Goal: Communication & Community: Answer question/provide support

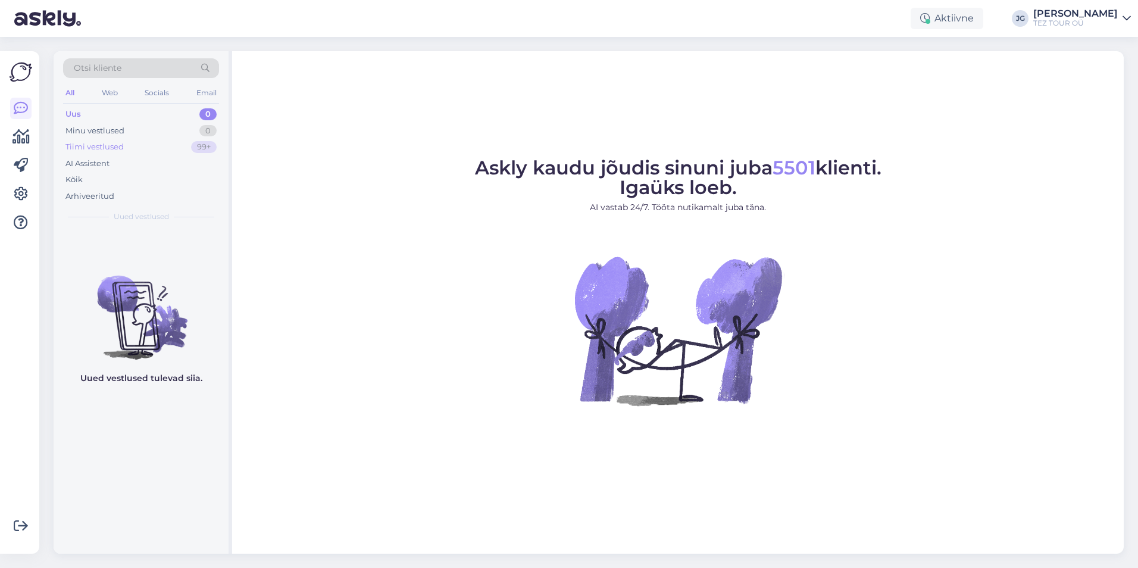
drag, startPoint x: 106, startPoint y: 146, endPoint x: 114, endPoint y: 151, distance: 9.6
click at [105, 146] on div "Tiimi vestlused" at bounding box center [94, 147] width 58 height 12
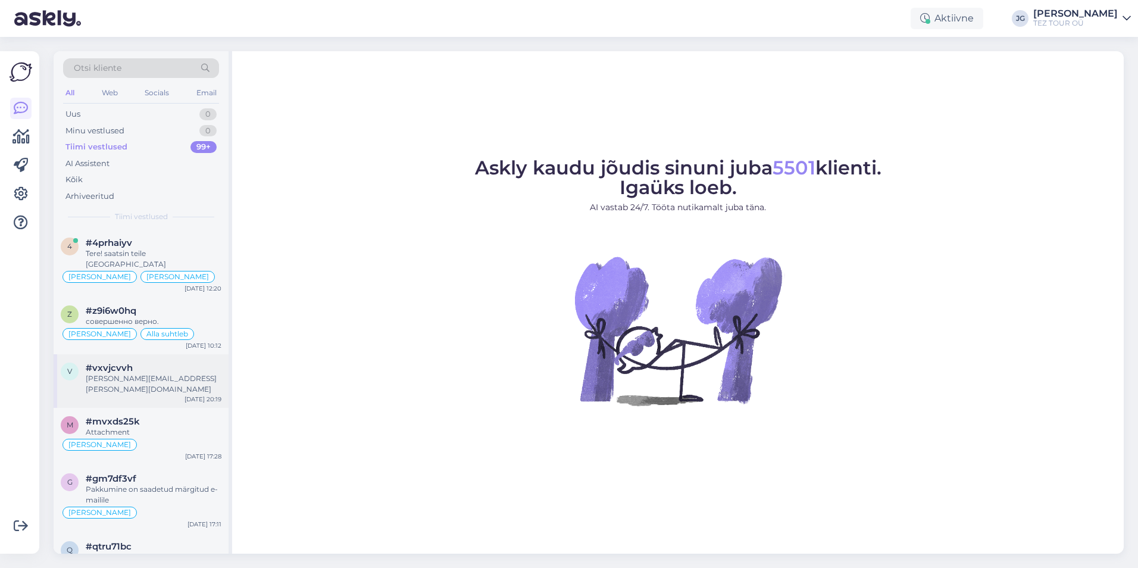
click at [182, 373] on div "[PERSON_NAME][EMAIL_ADDRESS][PERSON_NAME][DOMAIN_NAME]" at bounding box center [154, 383] width 136 height 21
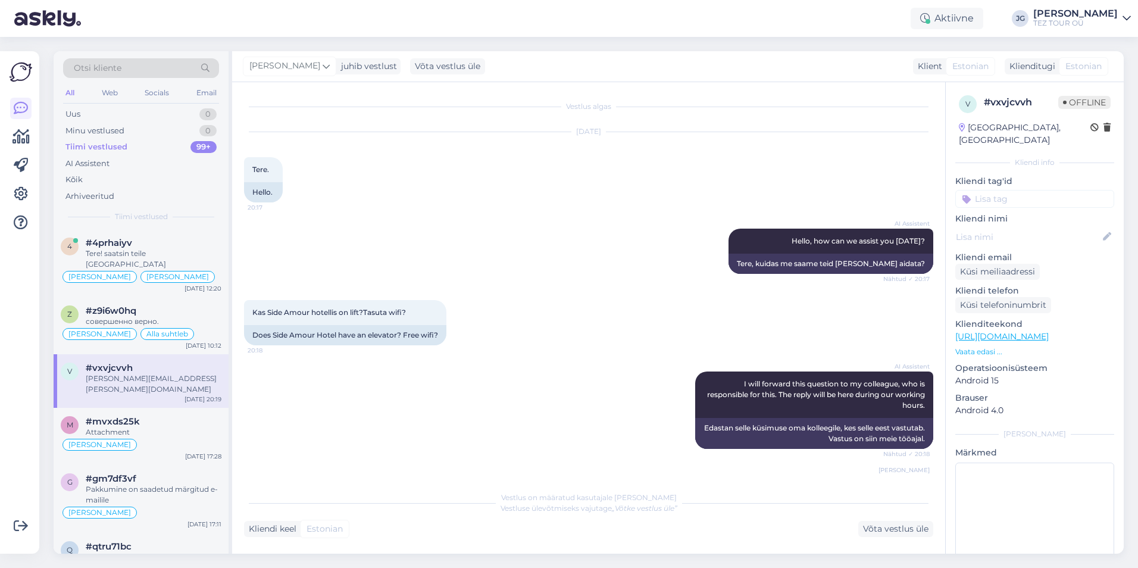
scroll to position [243, 0]
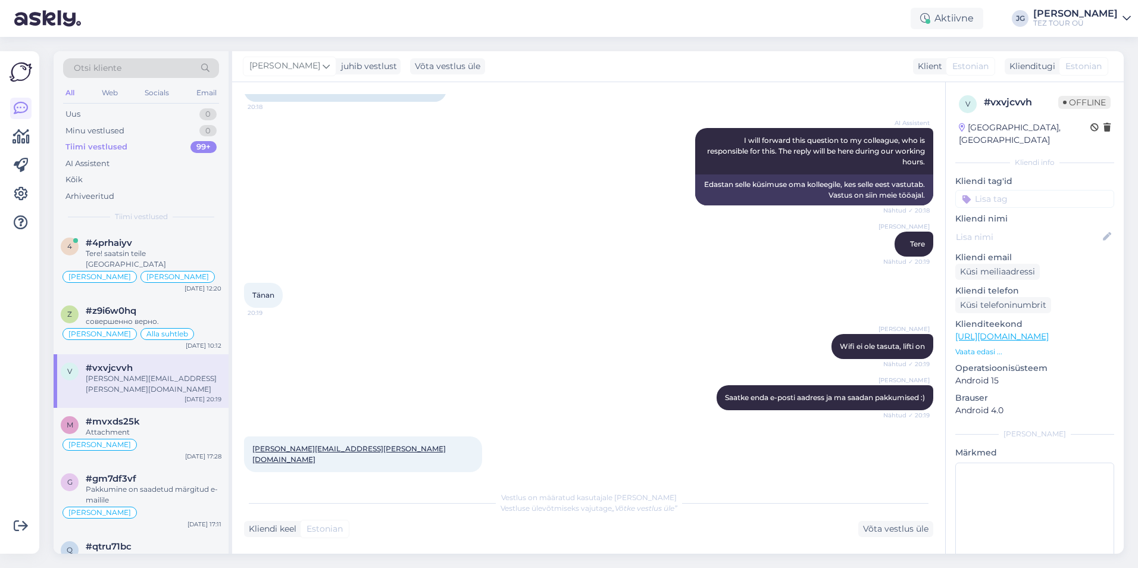
click at [1014, 176] on div "Kliendi tag'id" at bounding box center [1034, 191] width 159 height 33
click at [1011, 190] on input at bounding box center [1034, 199] width 159 height 18
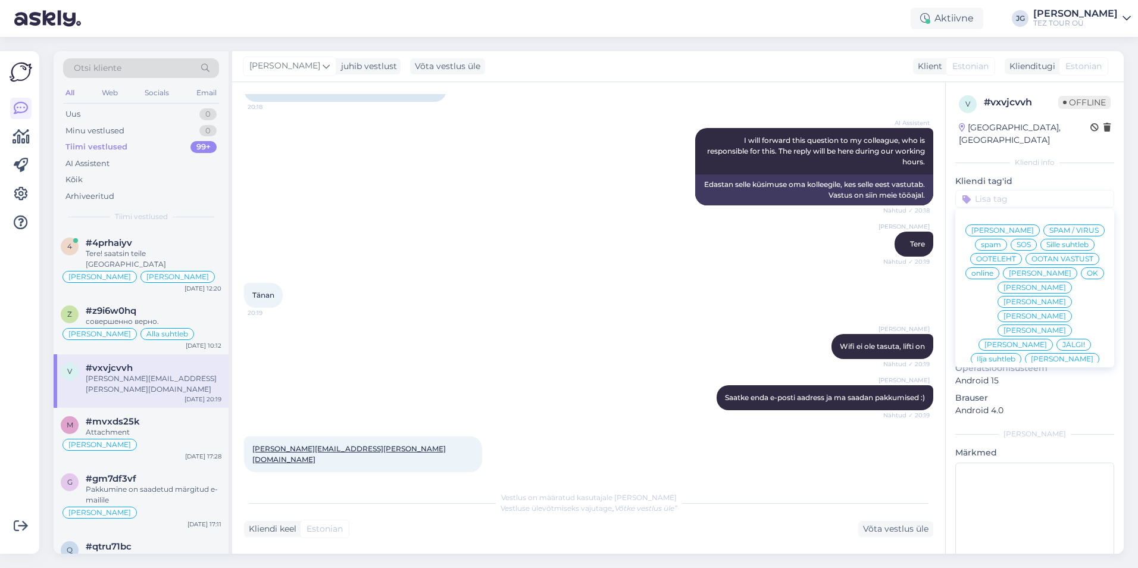
scroll to position [60, 0]
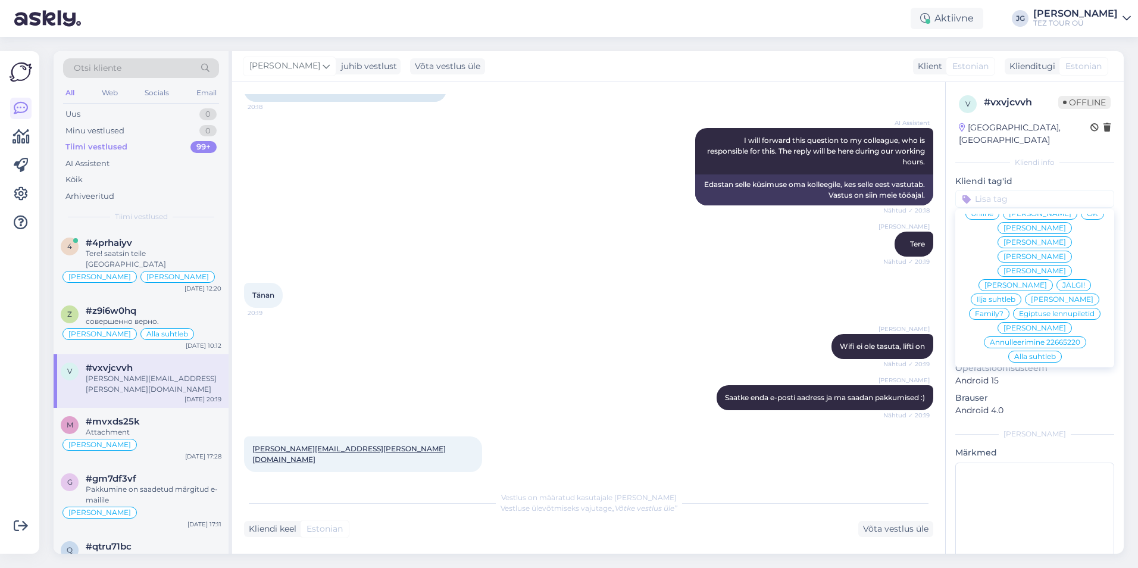
click at [1015, 299] on span "Ilja suhtleb" at bounding box center [996, 299] width 39 height 7
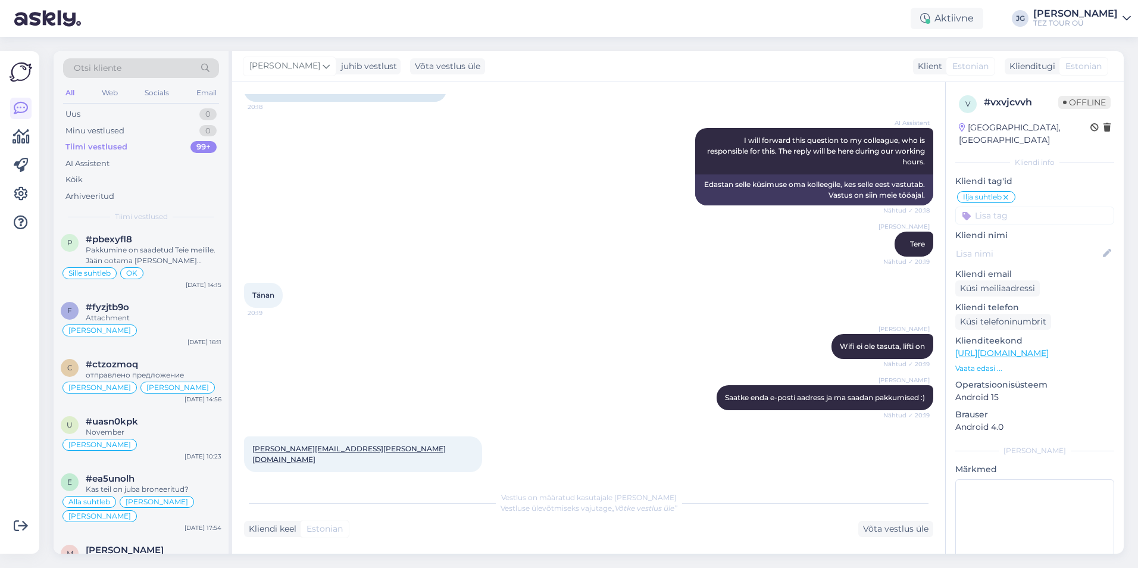
scroll to position [1667, 0]
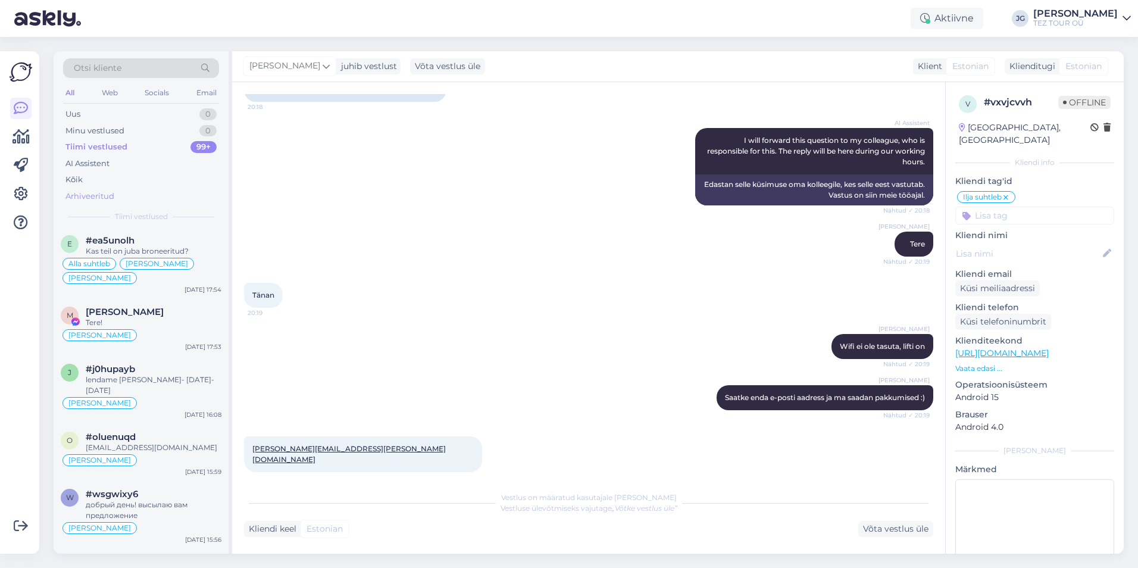
click at [88, 192] on div "Arhiveeritud" at bounding box center [89, 196] width 49 height 12
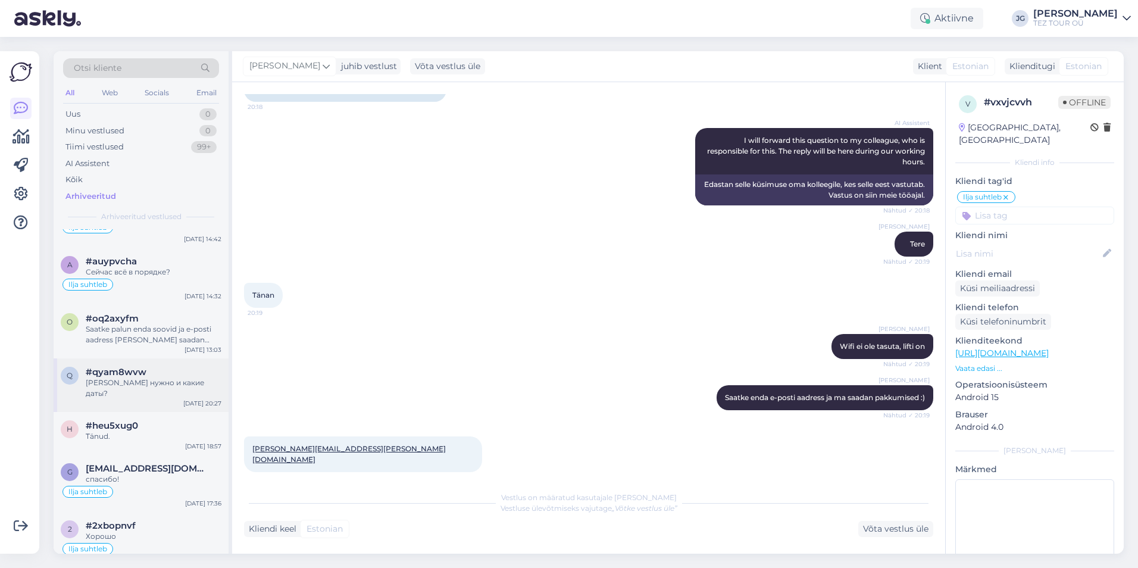
scroll to position [774, 0]
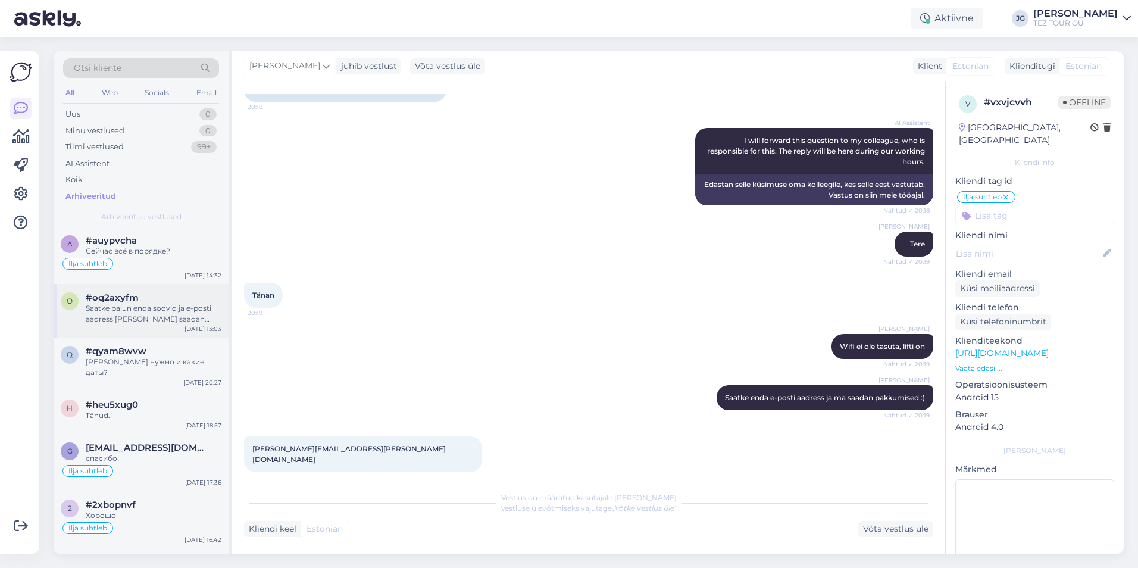
click at [157, 308] on div "Saatke palun enda soovid ja e-posti aadress [PERSON_NAME] saadan pakkumised tän…" at bounding box center [154, 313] width 136 height 21
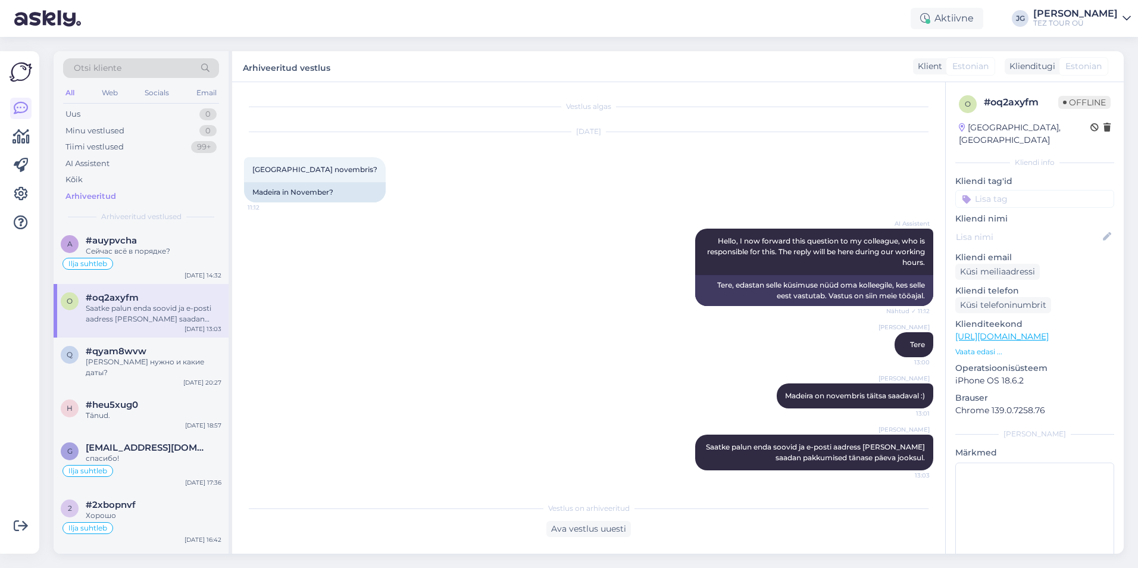
click at [988, 190] on input at bounding box center [1034, 199] width 159 height 18
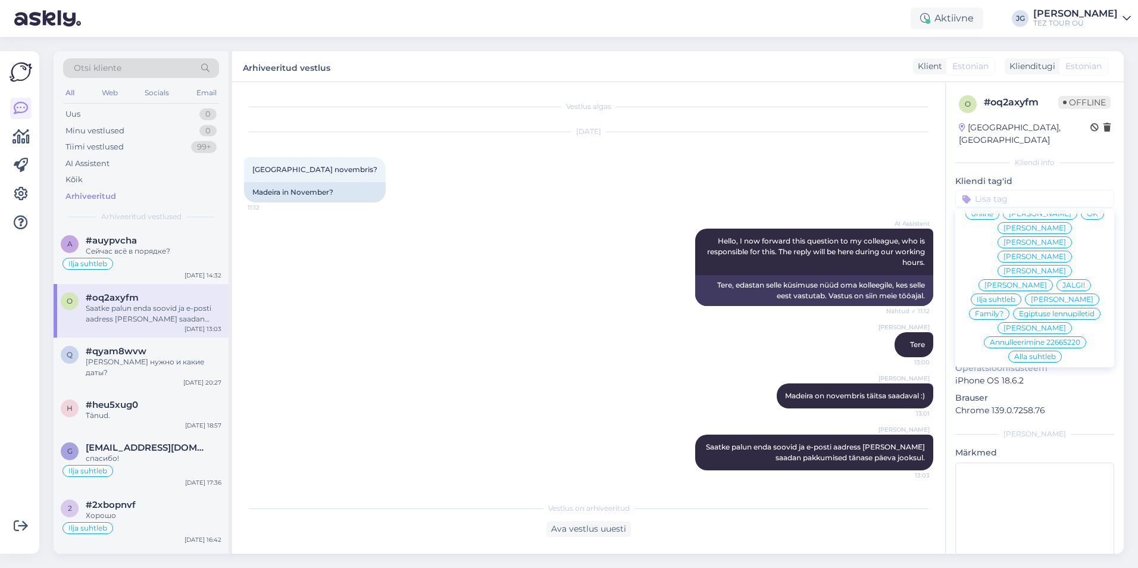
click at [1003, 299] on span "Ilja suhtleb" at bounding box center [996, 299] width 39 height 7
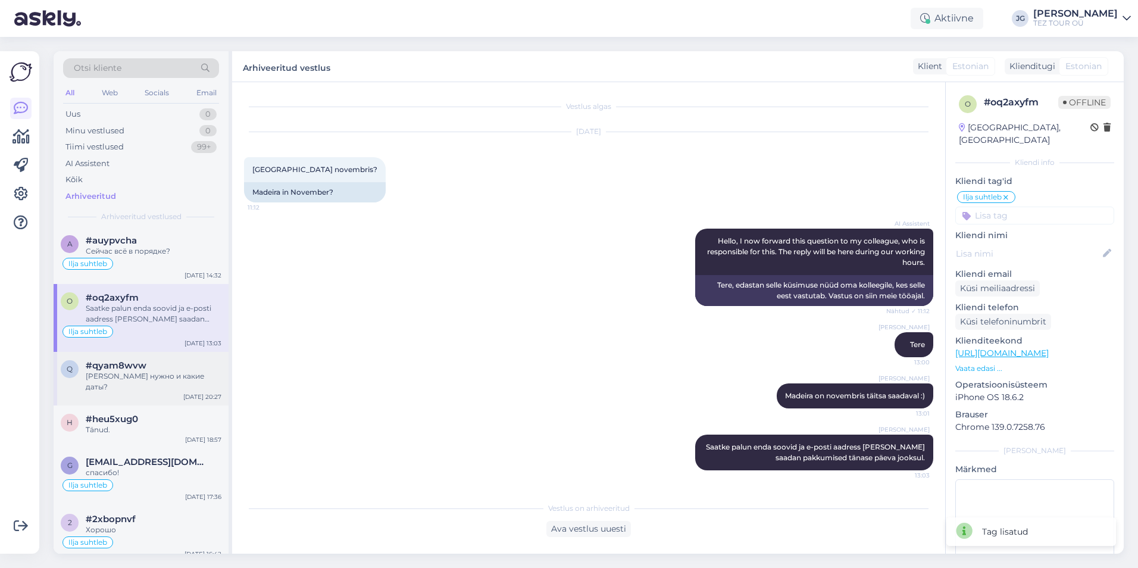
click at [123, 378] on div "[PERSON_NAME] нужно и какие даты?" at bounding box center [154, 381] width 136 height 21
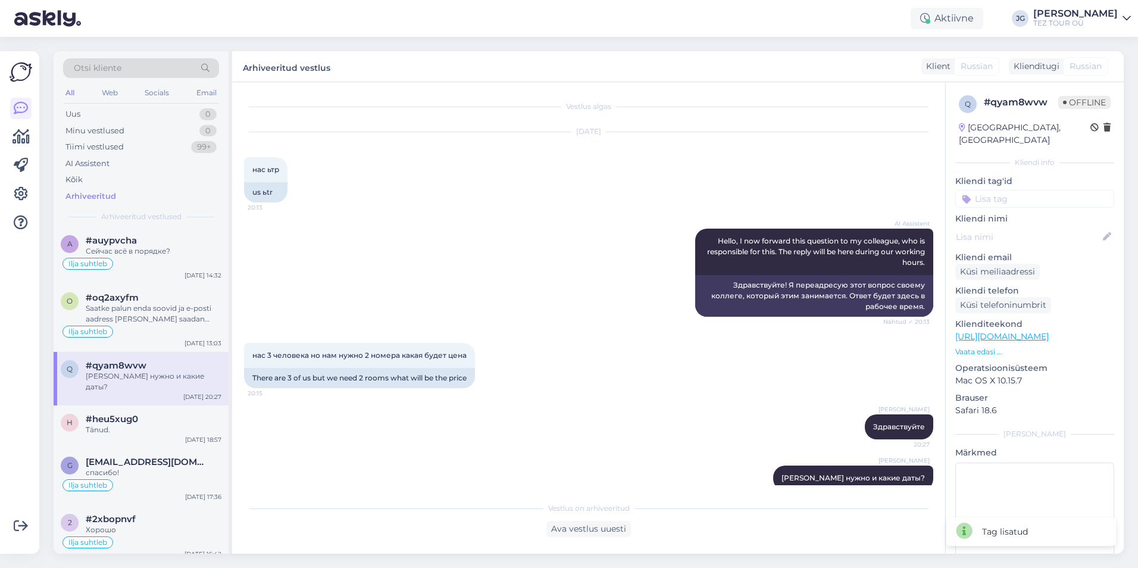
scroll to position [18, 0]
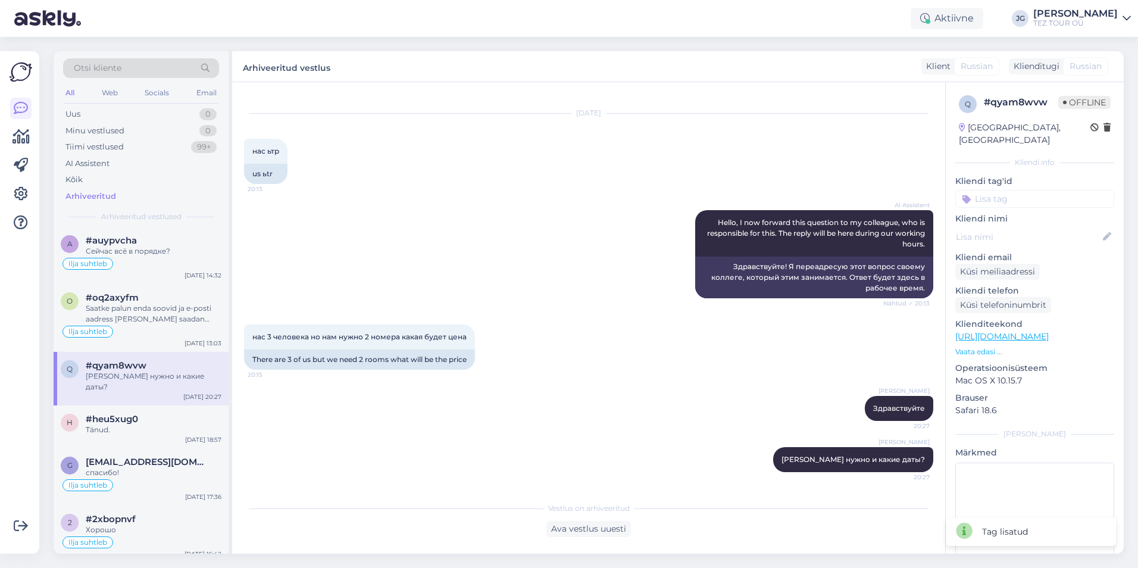
click at [984, 190] on input at bounding box center [1034, 199] width 159 height 18
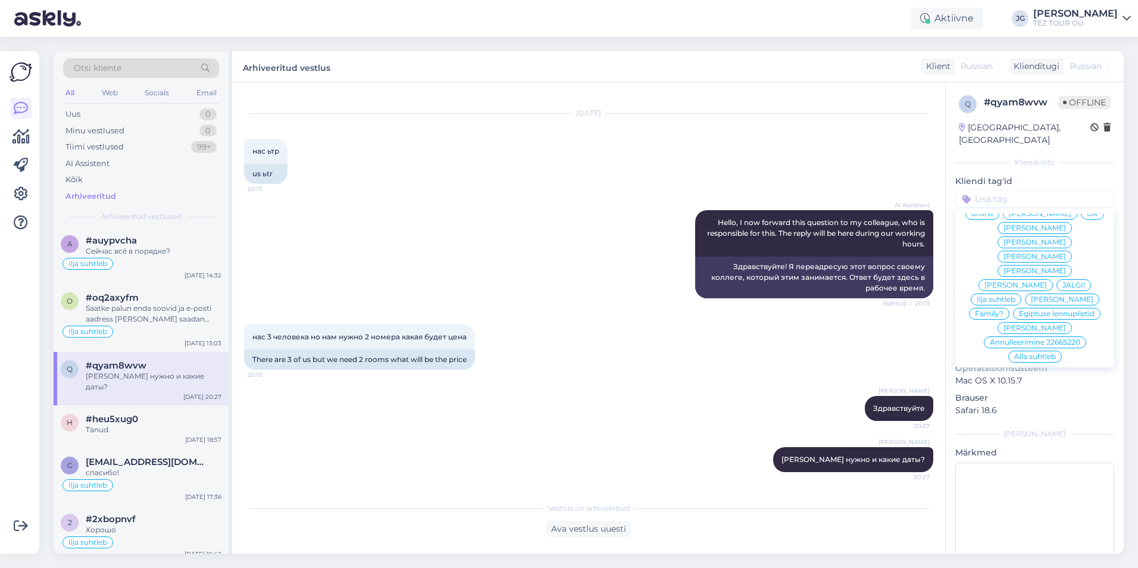
click at [996, 305] on div "Ilja suhtleb" at bounding box center [996, 299] width 51 height 12
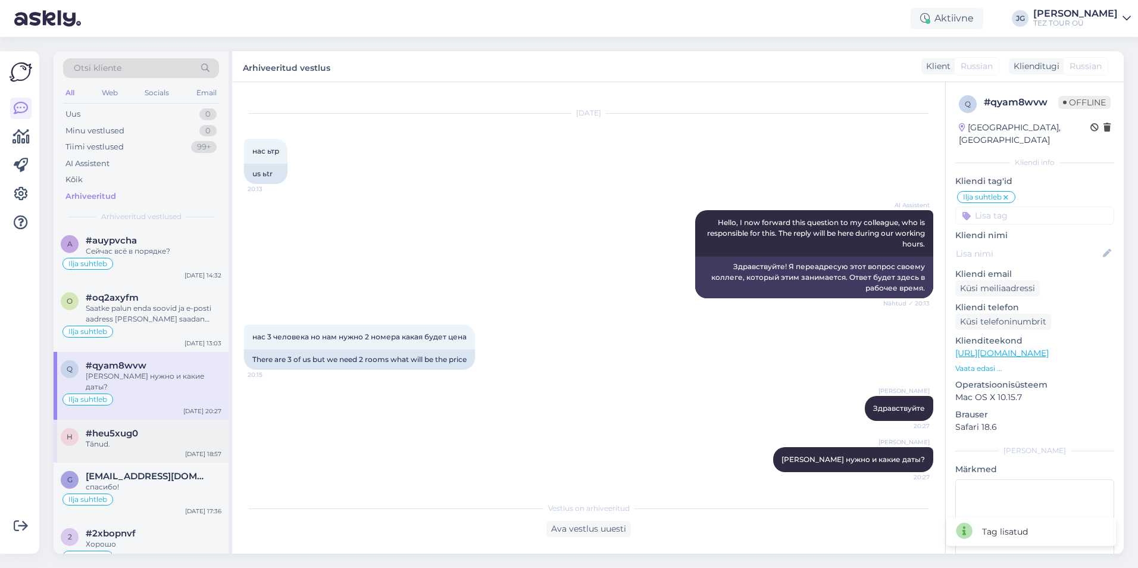
click at [135, 443] on div "h #heu5xug0 Tänud. [DATE] 18:57" at bounding box center [141, 441] width 175 height 43
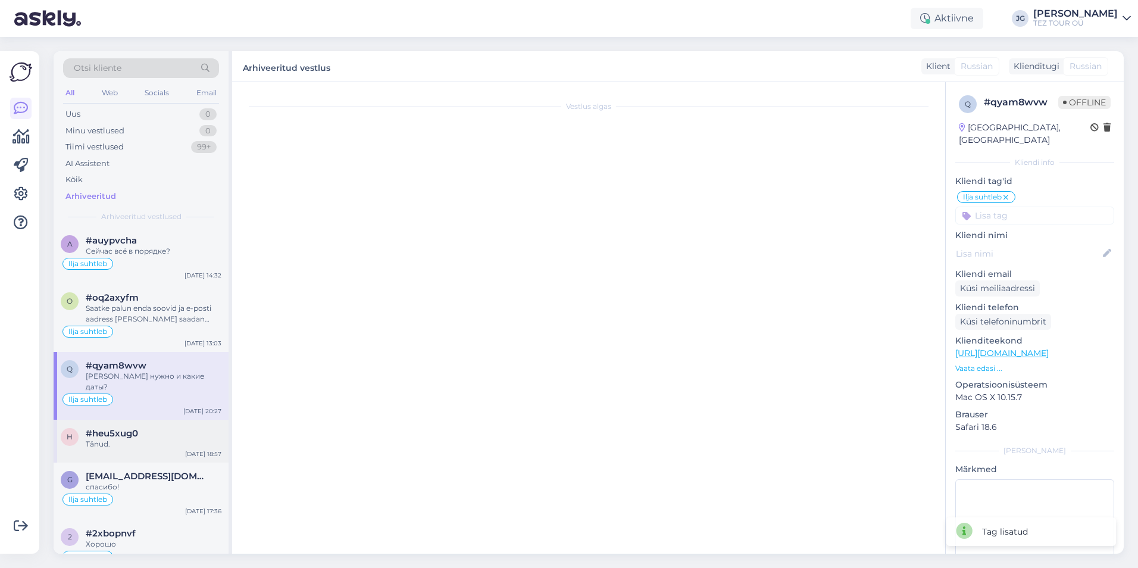
scroll to position [253, 0]
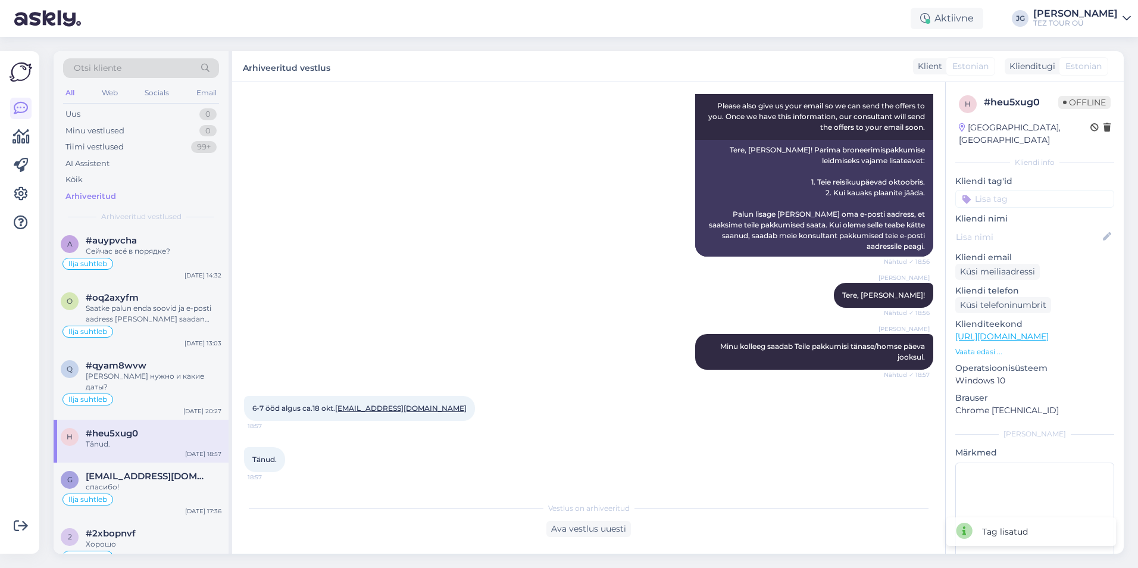
click at [990, 190] on input at bounding box center [1034, 199] width 159 height 18
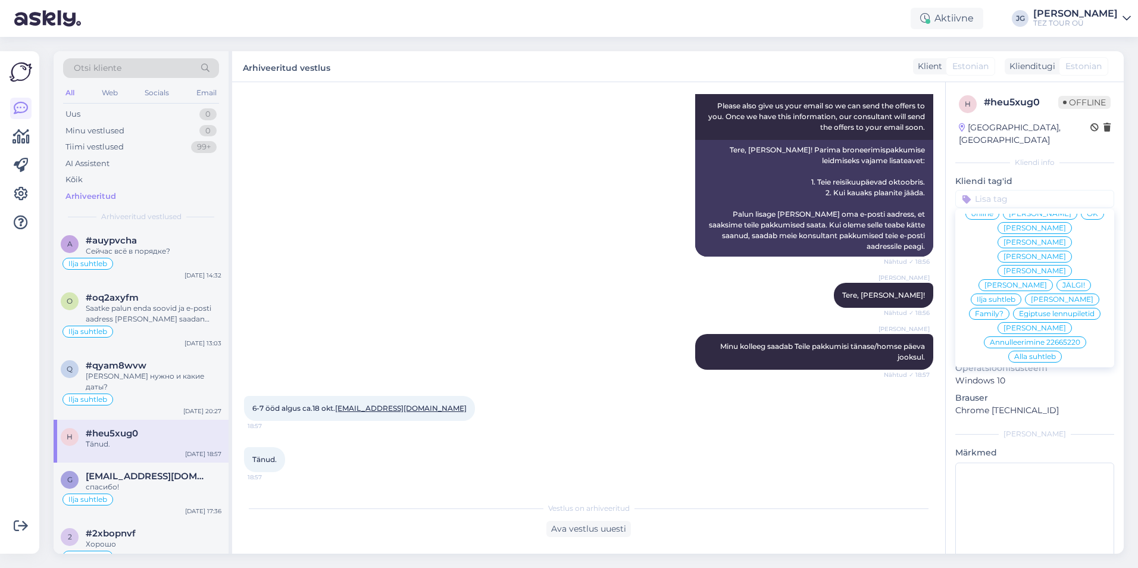
click at [1009, 301] on span "Ilja suhtleb" at bounding box center [996, 299] width 39 height 7
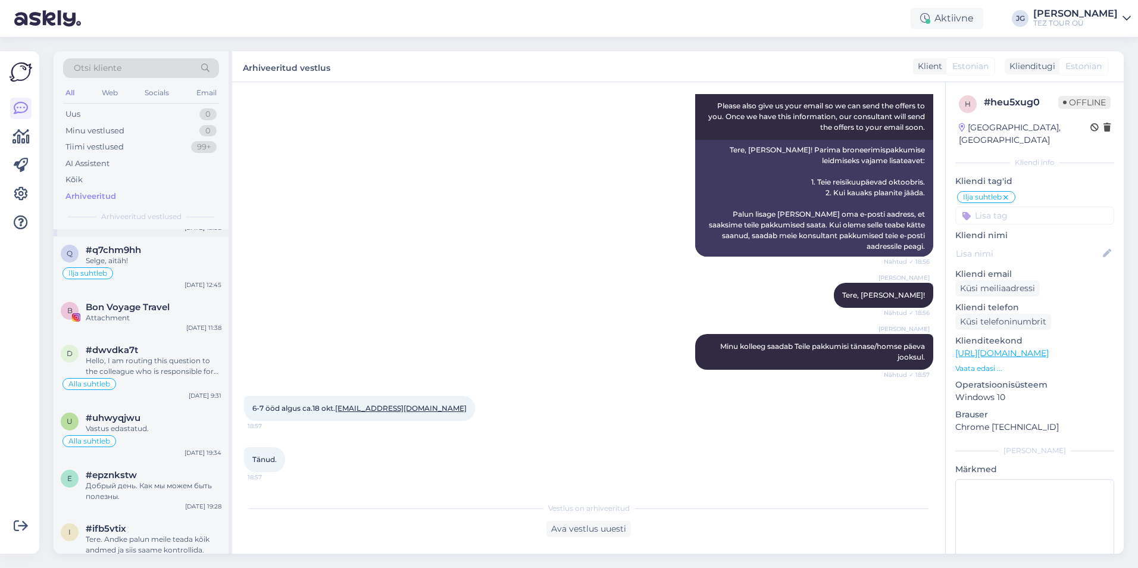
scroll to position [1369, 0]
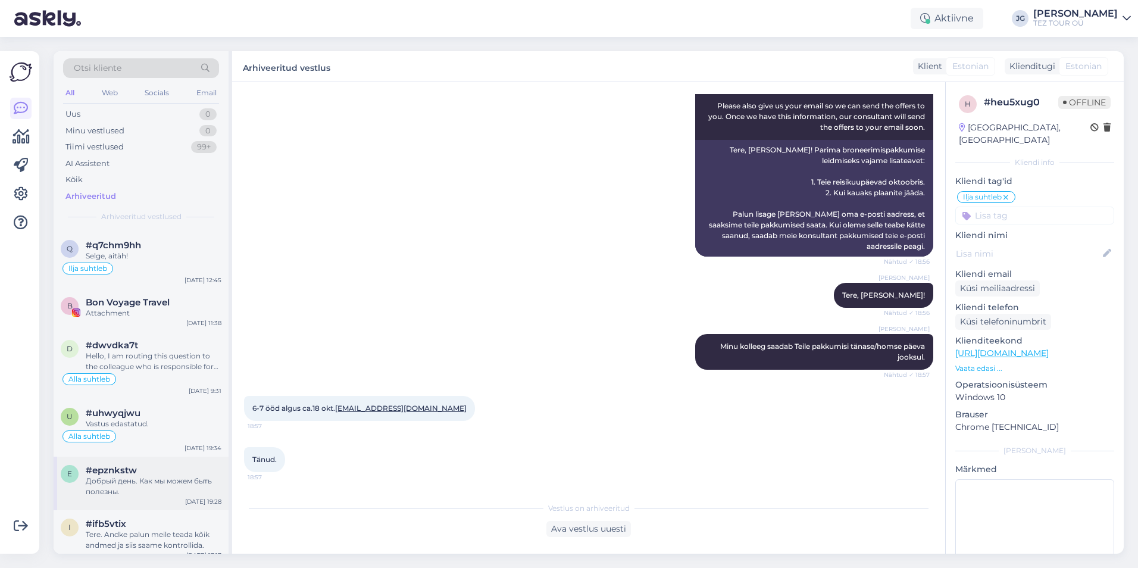
click at [149, 465] on div "#epznkstw" at bounding box center [154, 470] width 136 height 11
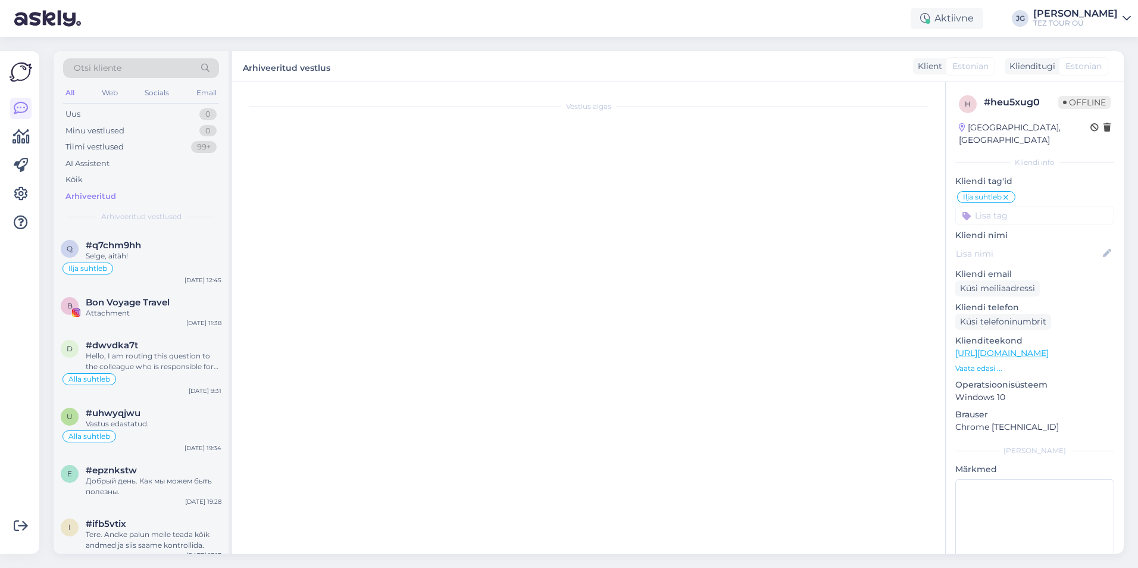
scroll to position [0, 0]
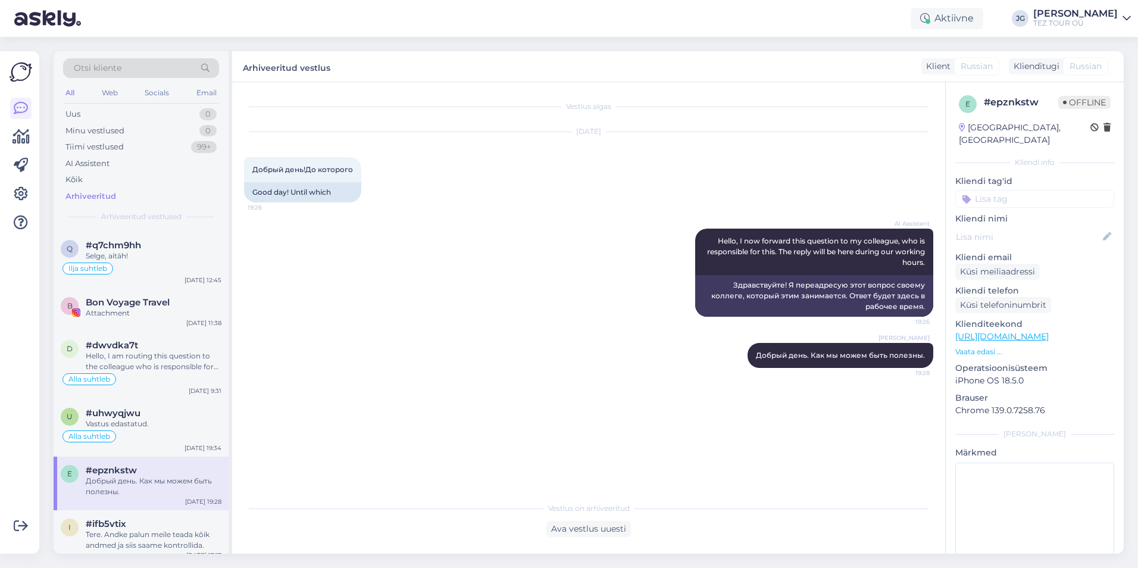
click at [989, 190] on input at bounding box center [1034, 199] width 159 height 18
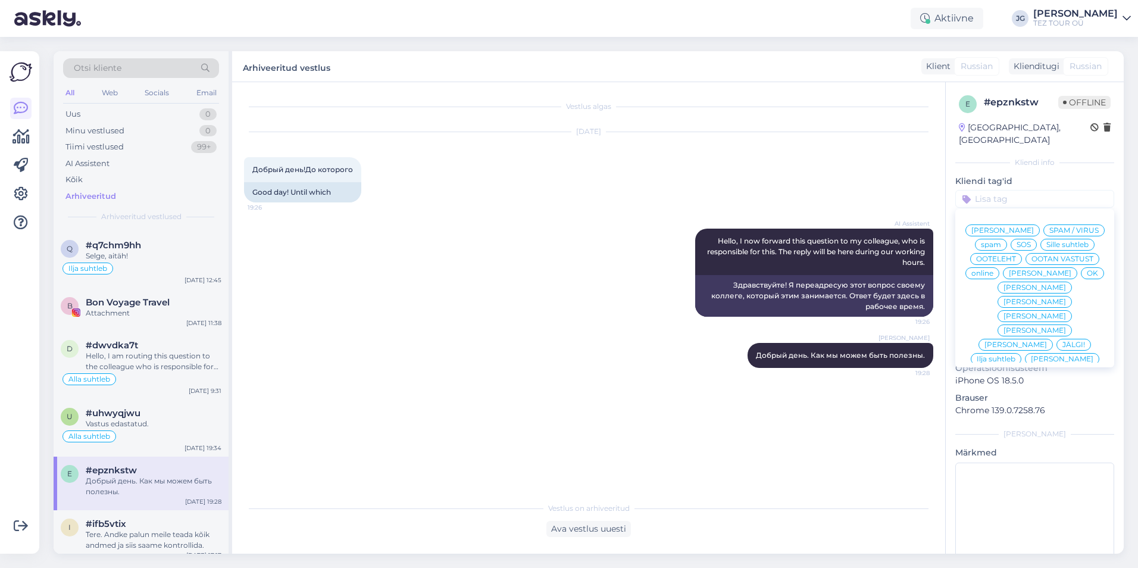
click at [1005, 190] on input at bounding box center [1034, 199] width 159 height 18
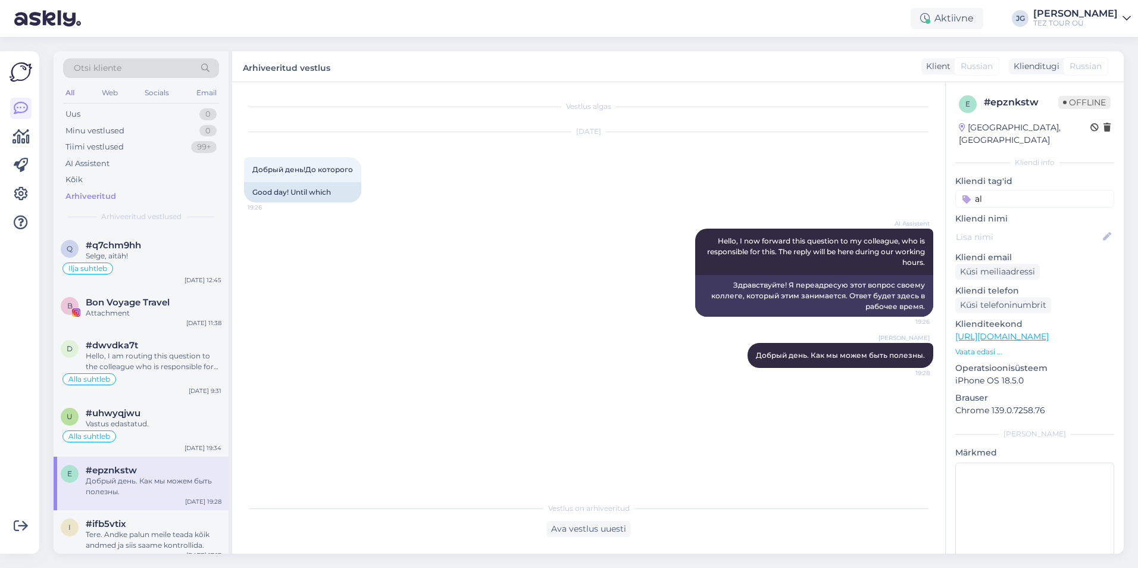
type input "all"
type textarea "l"
drag, startPoint x: 998, startPoint y: 189, endPoint x: 975, endPoint y: 187, distance: 22.6
click at [975, 190] on input "all" at bounding box center [1034, 199] width 159 height 18
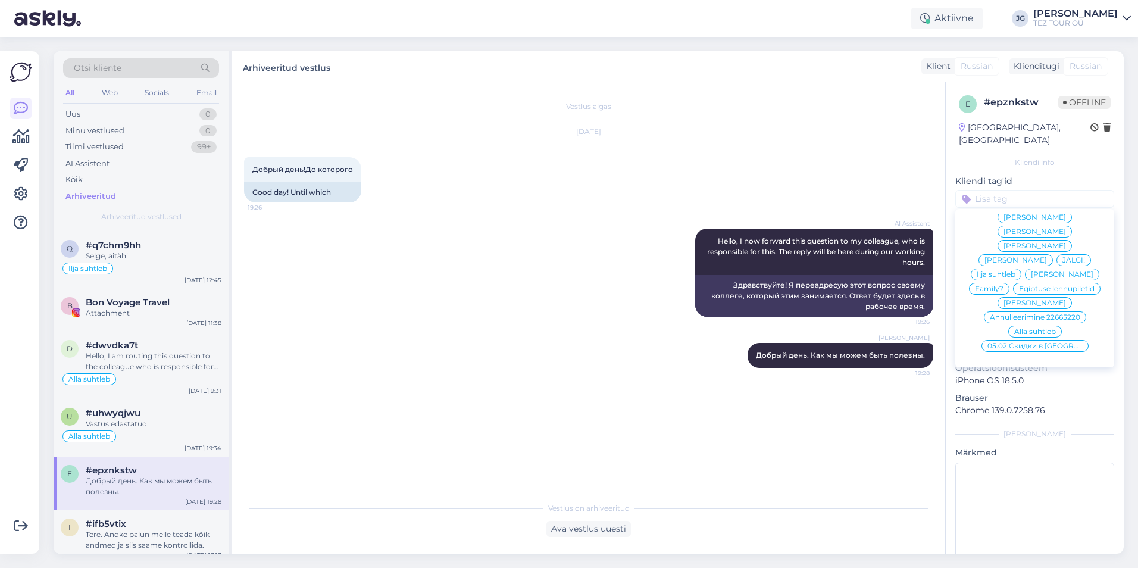
scroll to position [113, 0]
click at [1020, 328] on span "Alla suhtleb" at bounding box center [1035, 331] width 42 height 7
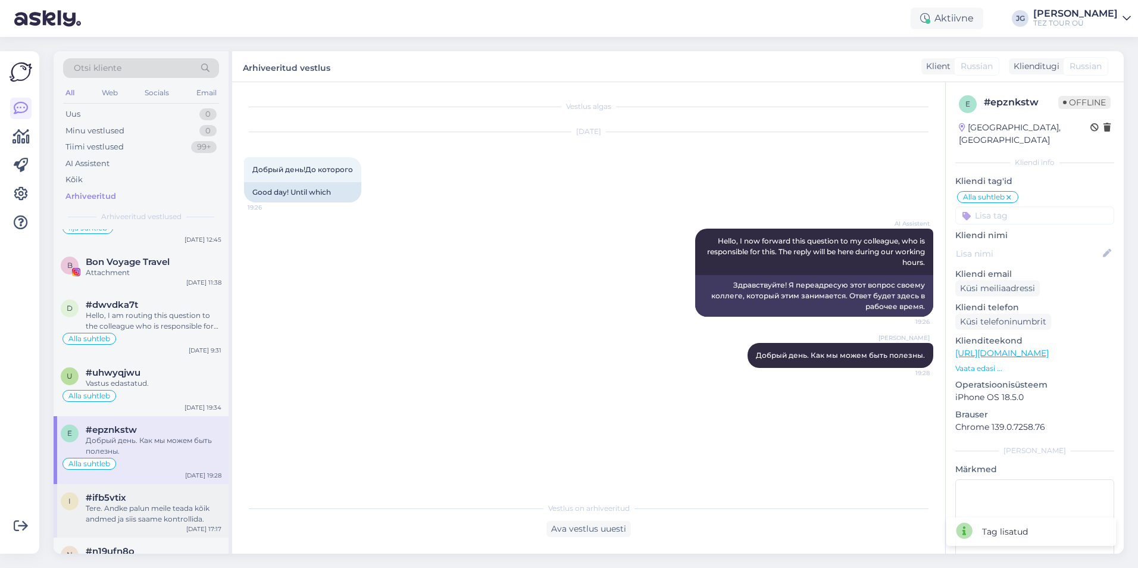
scroll to position [1429, 0]
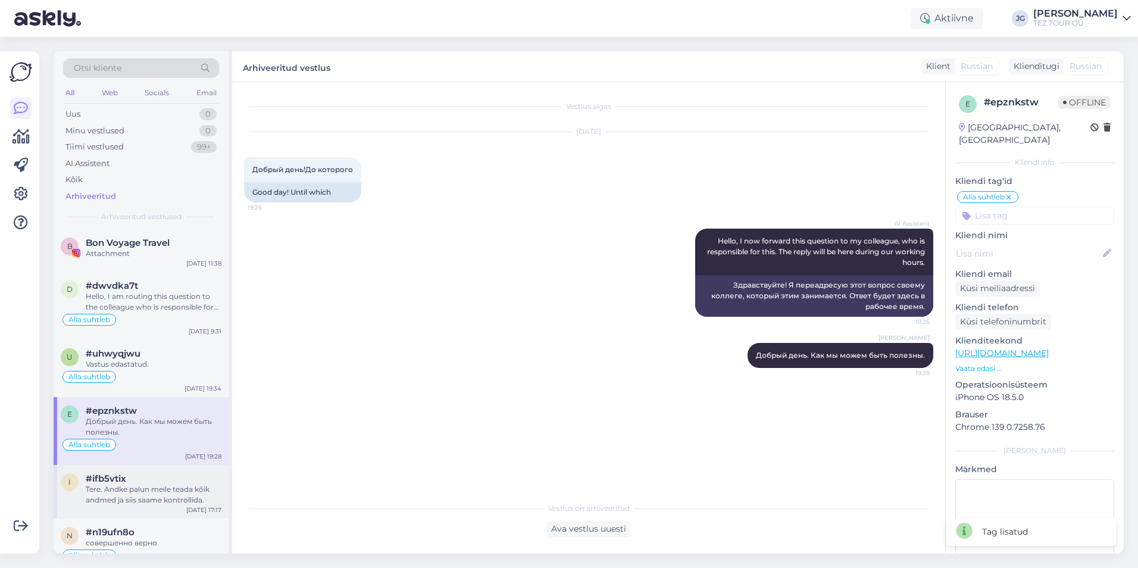
click at [155, 473] on div "#ifb5vtix" at bounding box center [154, 478] width 136 height 11
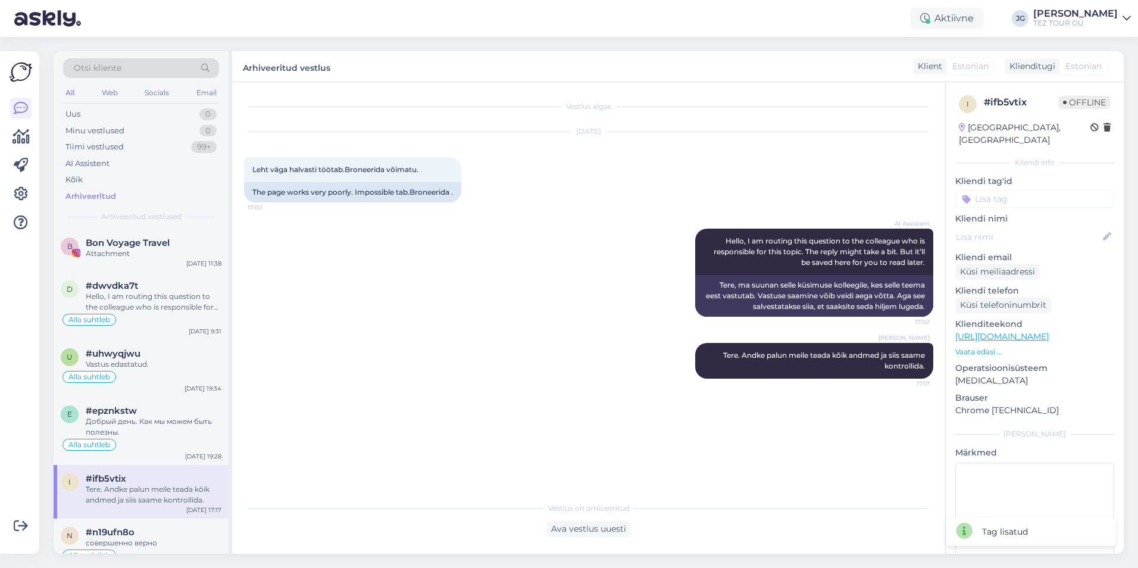
click at [1004, 192] on input at bounding box center [1034, 199] width 159 height 18
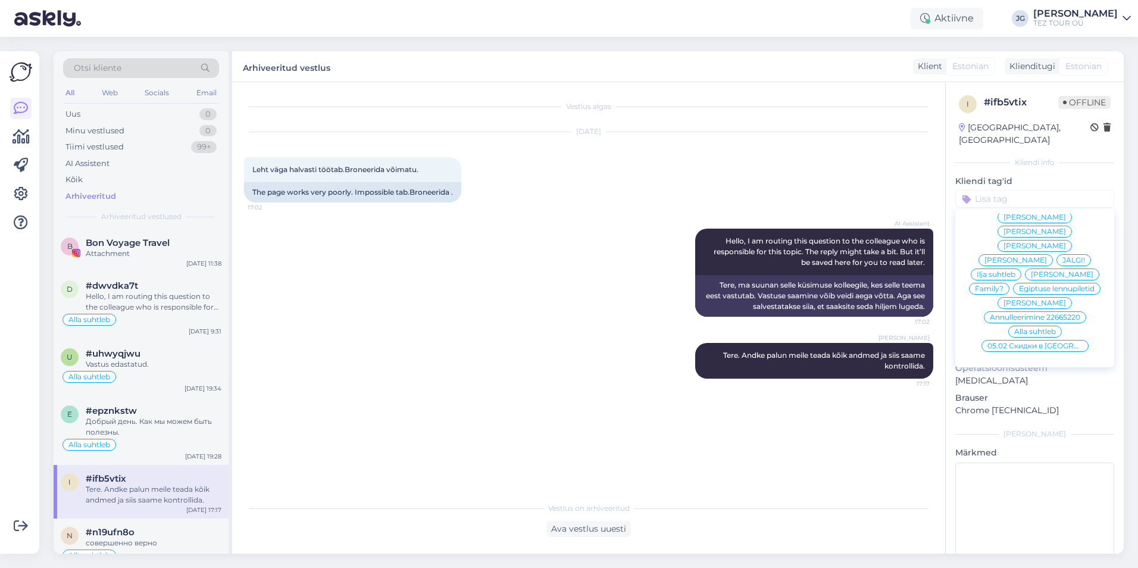
click at [1029, 328] on span "Alla suhtleb" at bounding box center [1035, 331] width 42 height 7
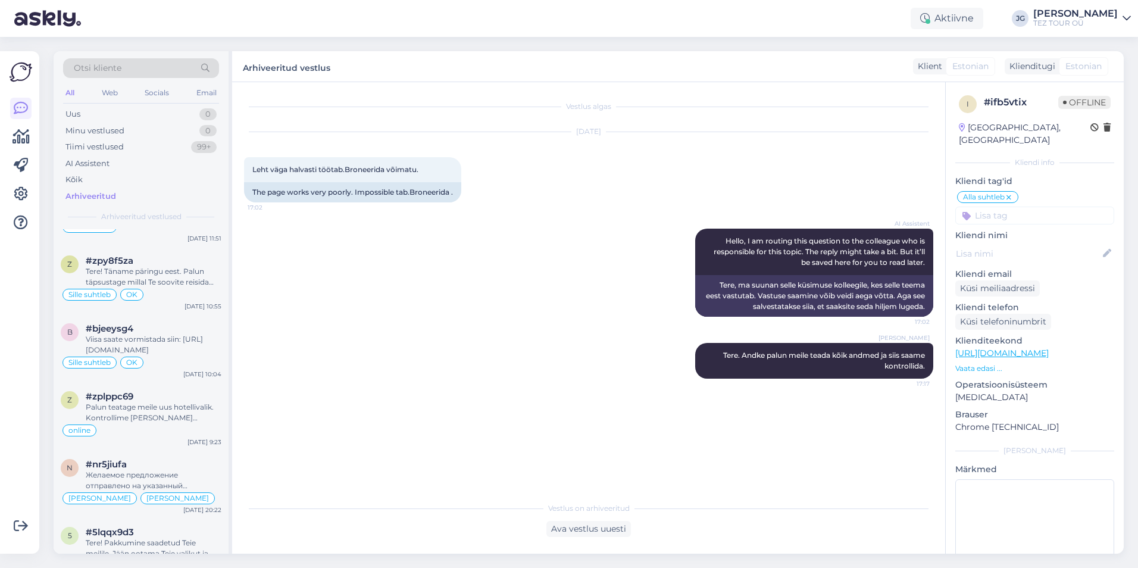
scroll to position [2917, 0]
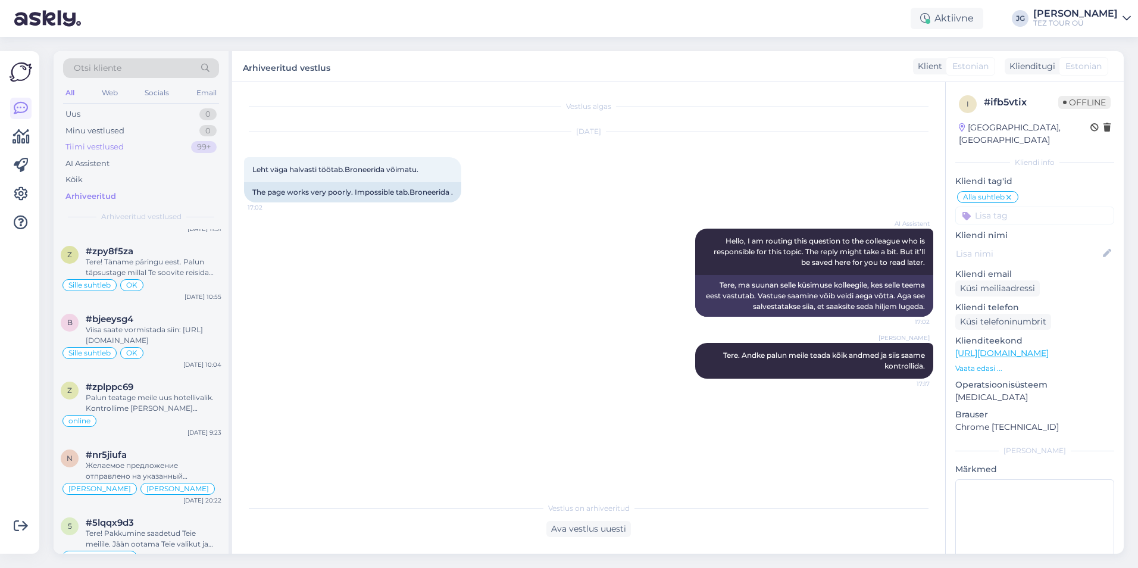
click at [83, 145] on div "Tiimi vestlused" at bounding box center [94, 147] width 58 height 12
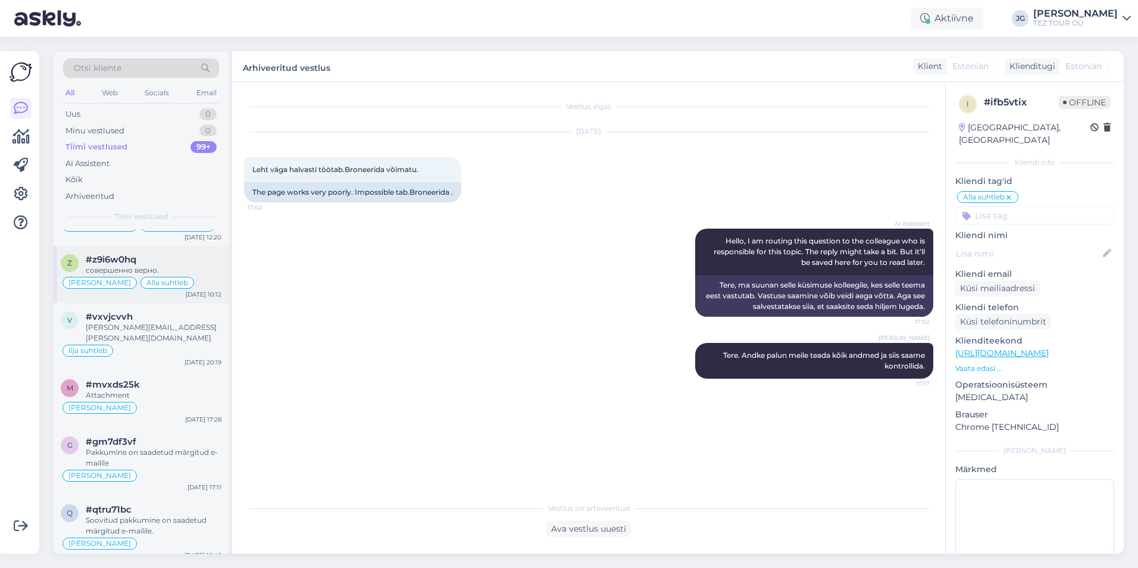
scroll to position [0, 0]
